Goal: Transaction & Acquisition: Purchase product/service

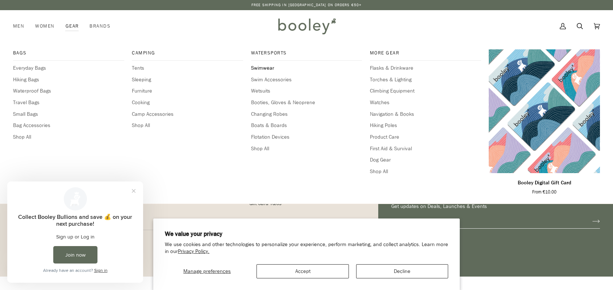
click at [267, 67] on span "Swimwear" at bounding box center [306, 68] width 111 height 8
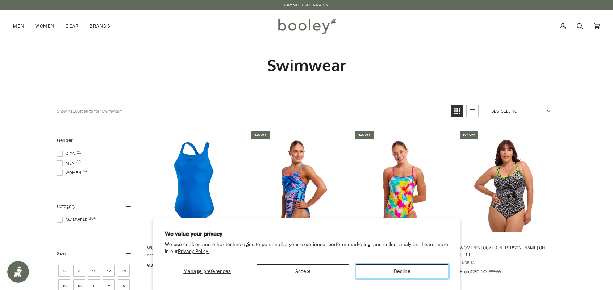
click at [410, 273] on button "Decline" at bounding box center [402, 271] width 92 height 14
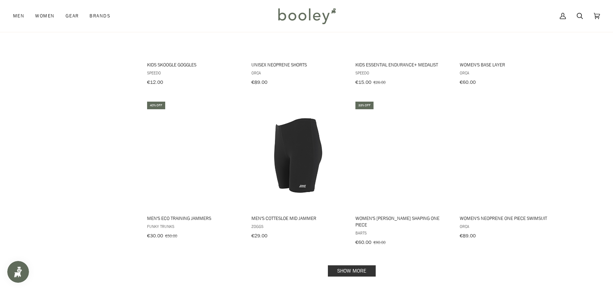
scroll to position [677, 0]
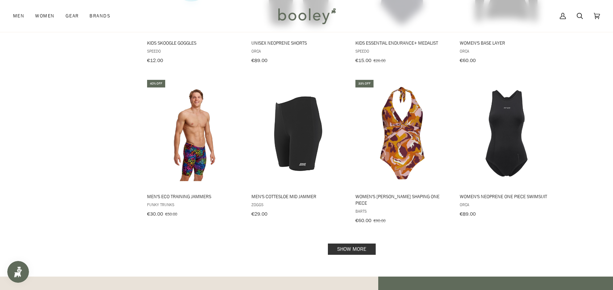
click at [350, 243] on link "Show more" at bounding box center [352, 248] width 48 height 11
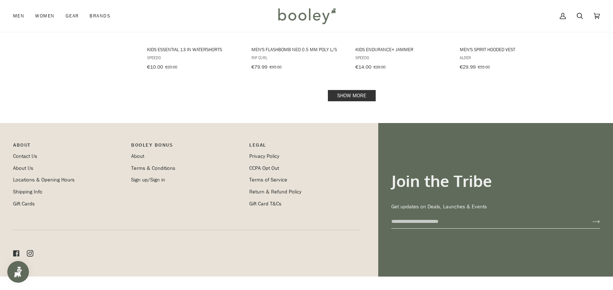
scroll to position [1603, 0]
click at [367, 90] on link "Show more" at bounding box center [352, 95] width 48 height 11
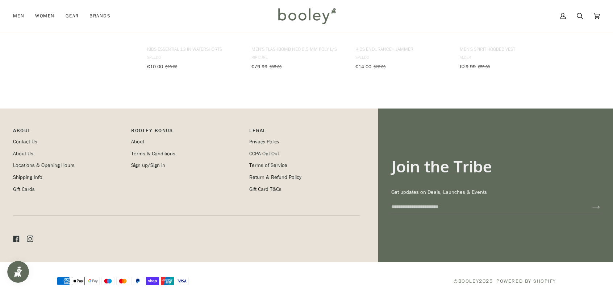
scroll to position [1589, 0]
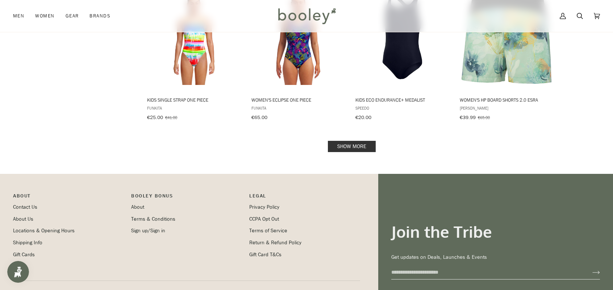
scroll to position [2327, 0]
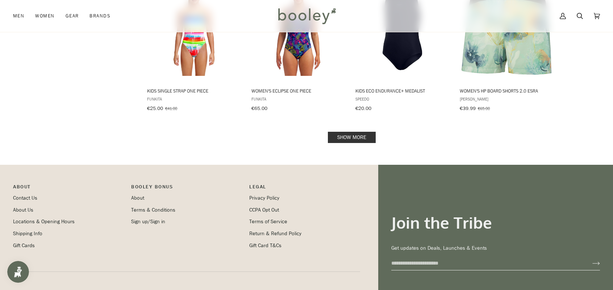
click at [365, 132] on link "Show more" at bounding box center [352, 137] width 48 height 11
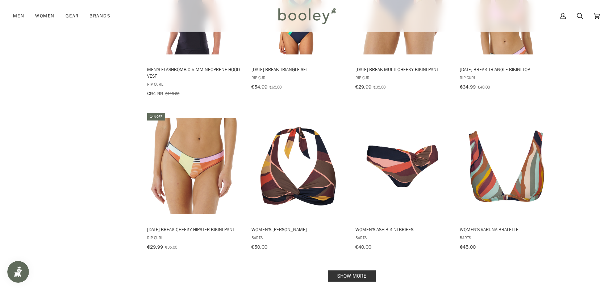
scroll to position [2964, 0]
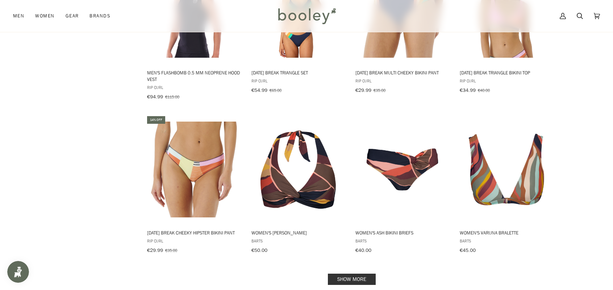
click at [345, 273] on link "Show more" at bounding box center [352, 278] width 48 height 11
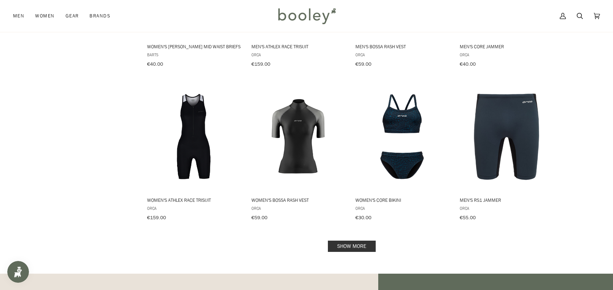
scroll to position [3766, 0]
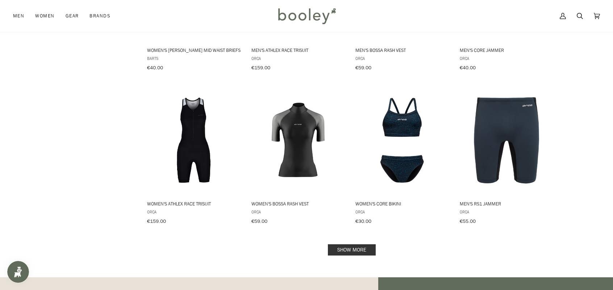
click at [363, 244] on link "Show more" at bounding box center [352, 249] width 48 height 11
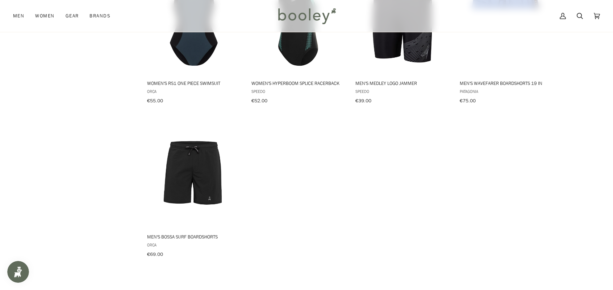
scroll to position [4082, 0]
